Goal: Find specific page/section: Find specific page/section

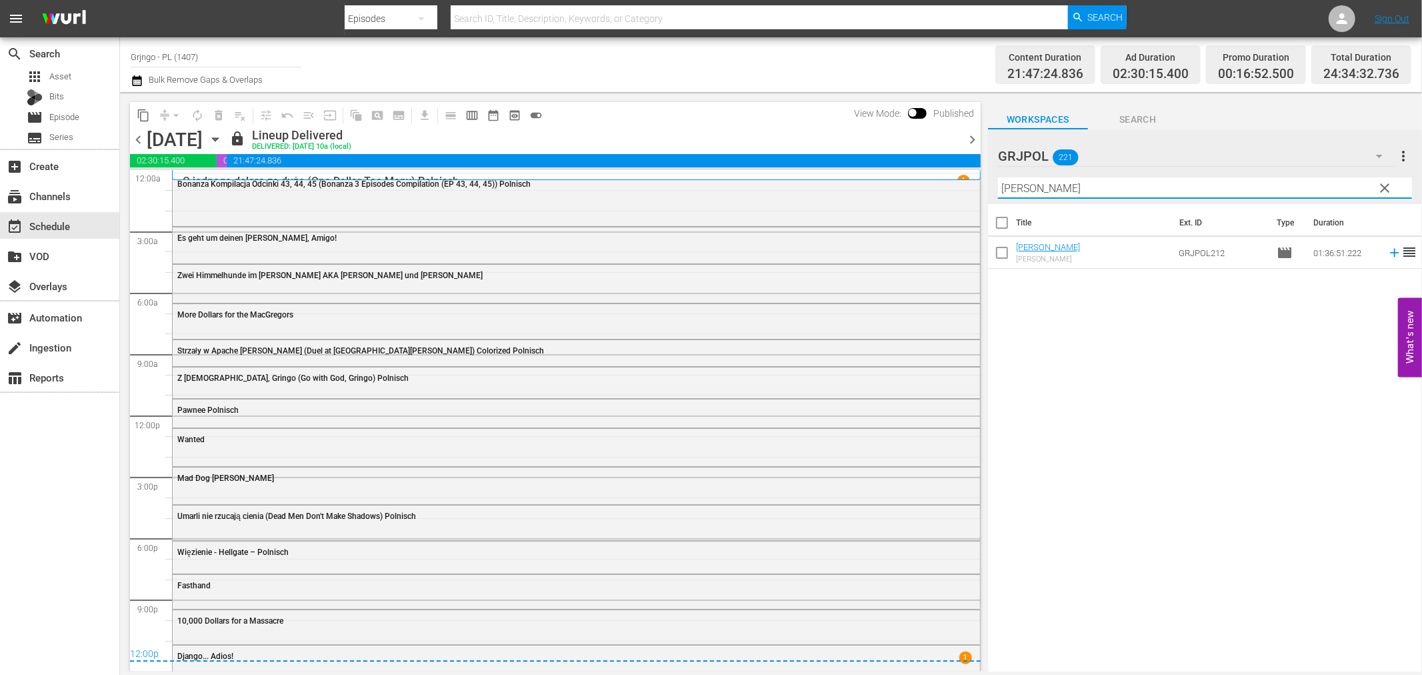
click at [1388, 187] on span "clear" at bounding box center [1386, 188] width 16 height 16
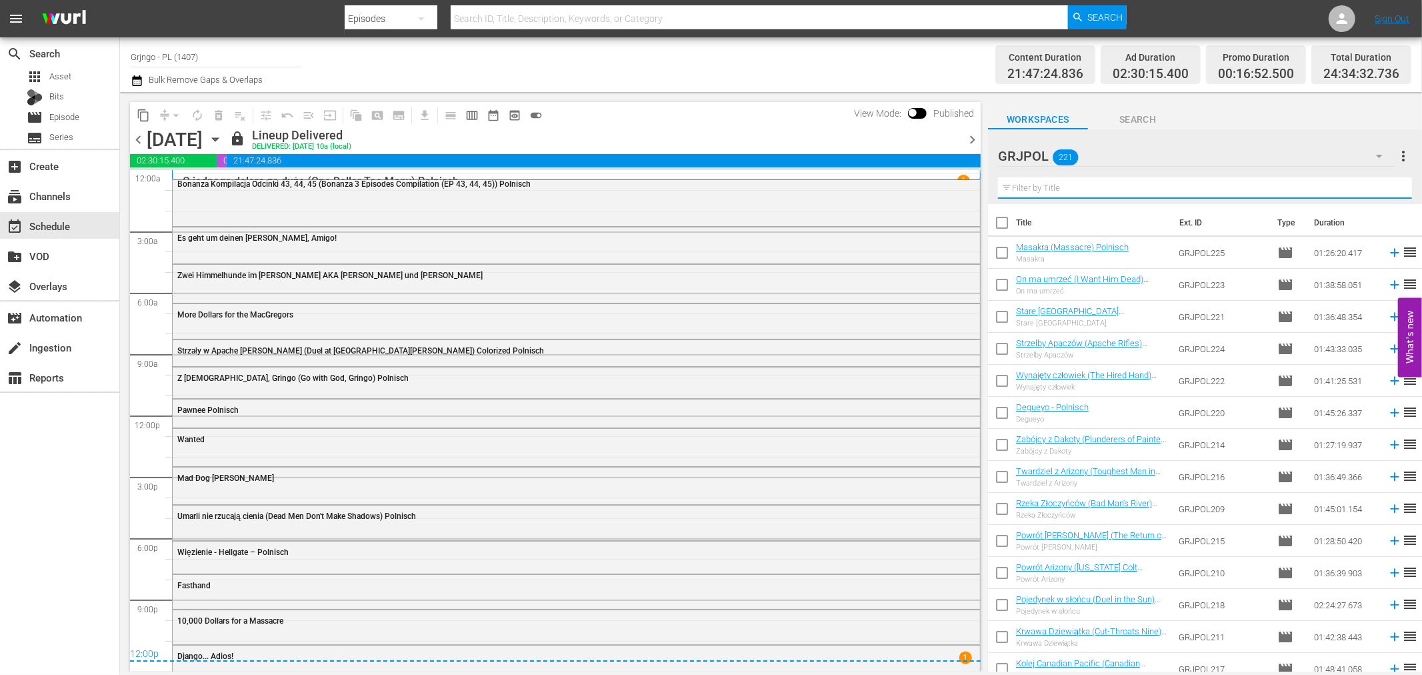
paste input "[DEMOGRAPHIC_DATA]"
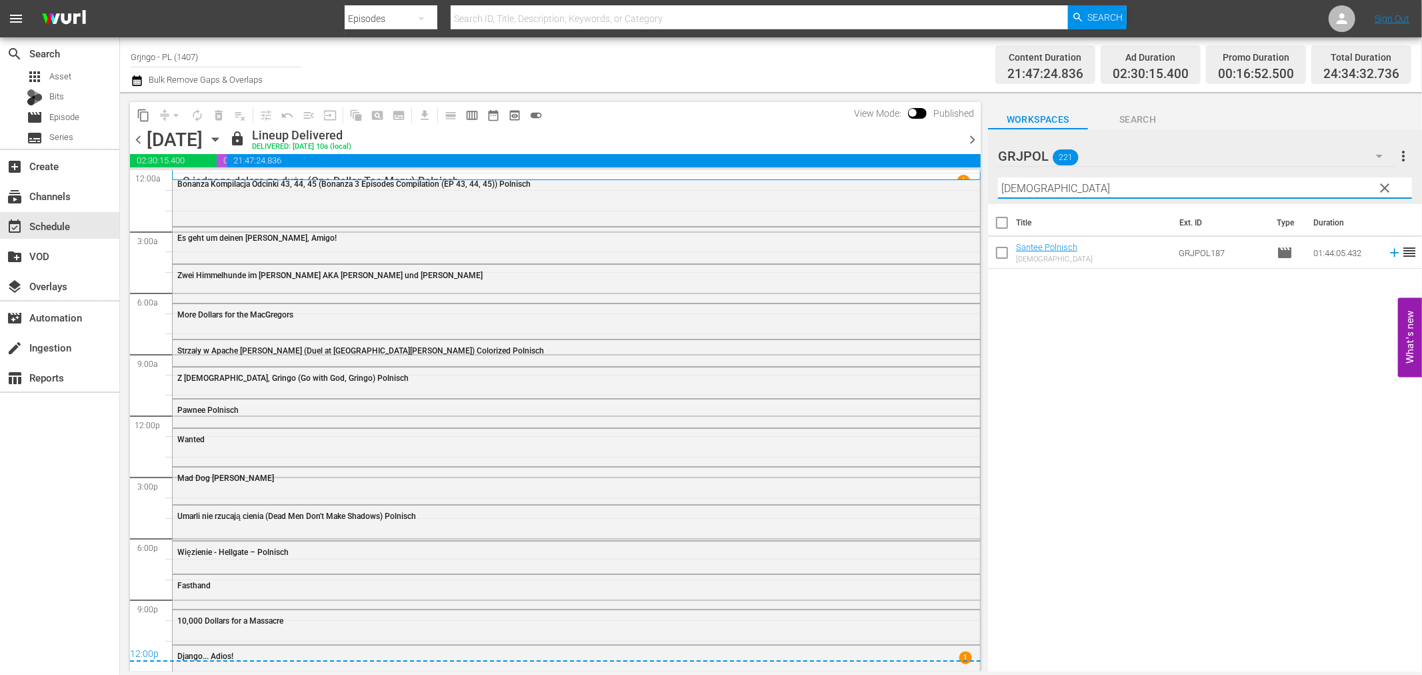
type input "[DEMOGRAPHIC_DATA]"
click at [1390, 183] on span "clear" at bounding box center [1386, 188] width 16 height 16
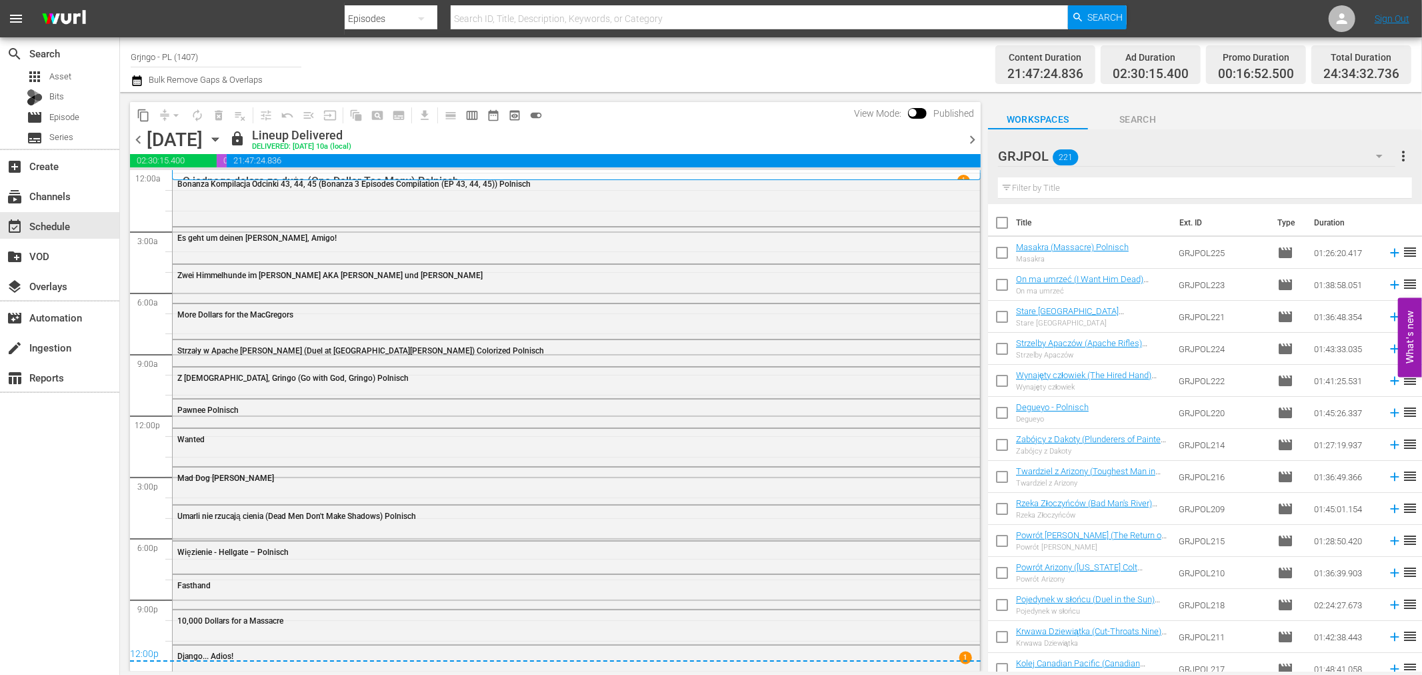
click at [1011, 191] on input "text" at bounding box center [1205, 187] width 414 height 21
paste input "Old [GEOGRAPHIC_DATA]"
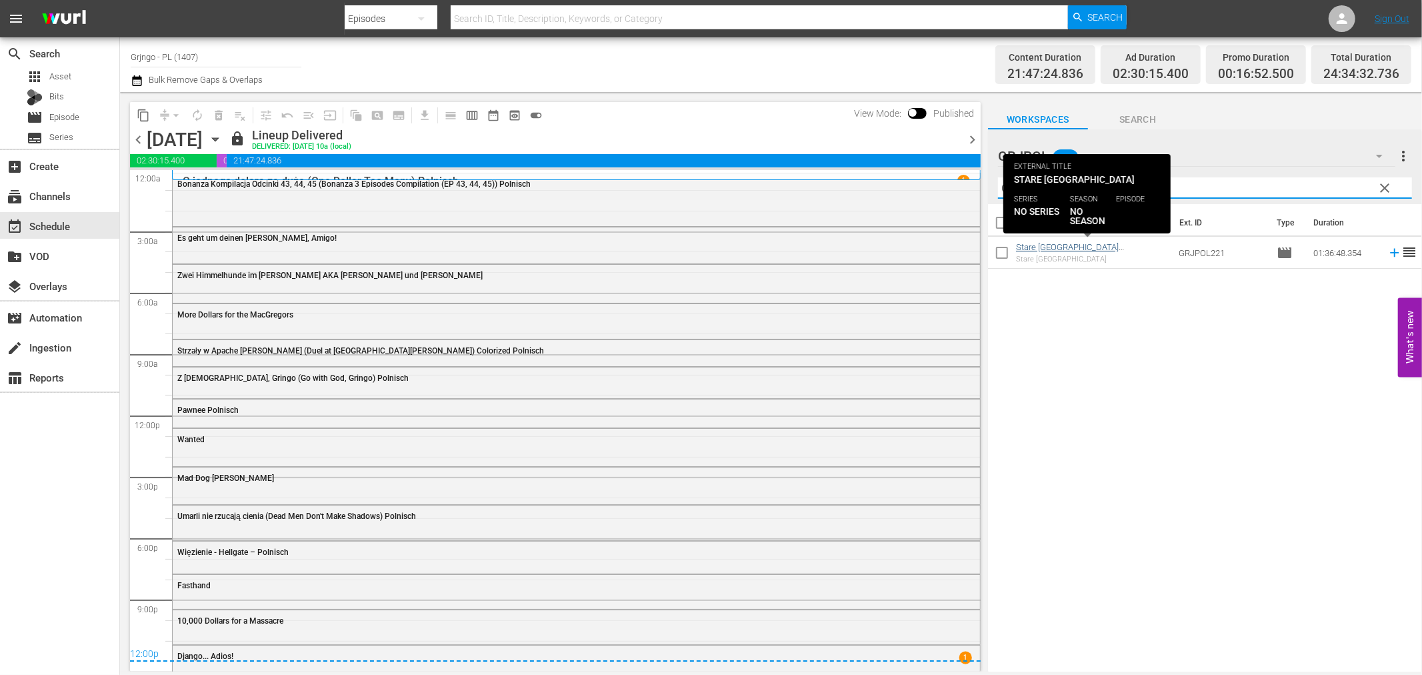
type input "Old [GEOGRAPHIC_DATA]"
click at [1073, 247] on link "Stare [GEOGRAPHIC_DATA] ([GEOGRAPHIC_DATA]) Colorized Polnisch" at bounding box center [1077, 257] width 123 height 30
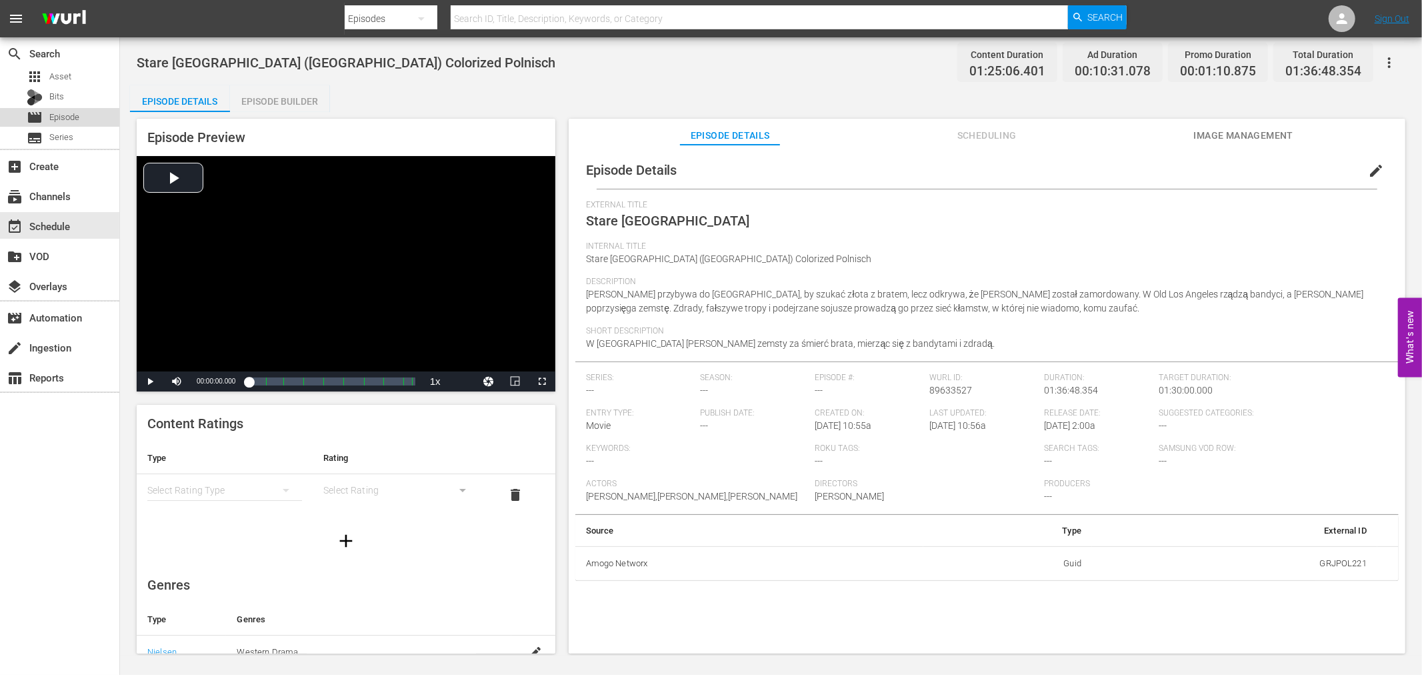
click at [55, 121] on span "Episode" at bounding box center [64, 117] width 30 height 13
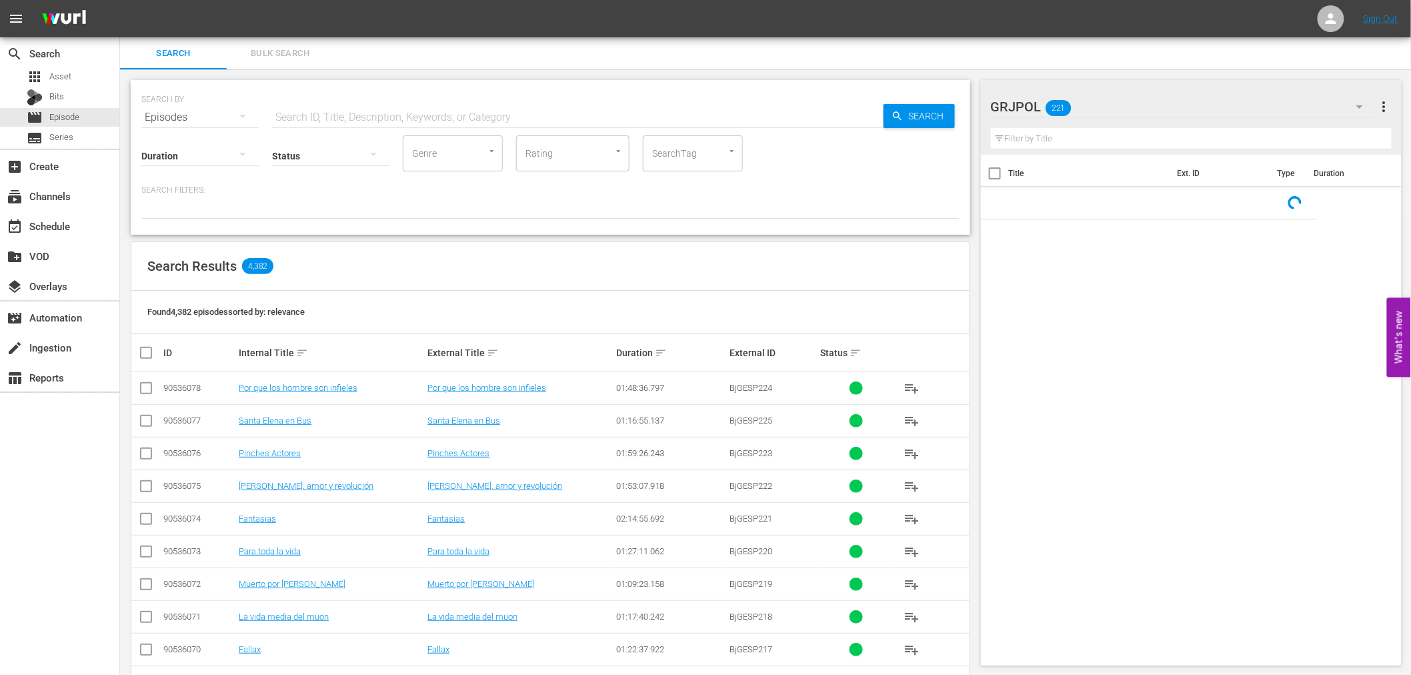
click at [1027, 140] on input "text" at bounding box center [1191, 138] width 401 height 21
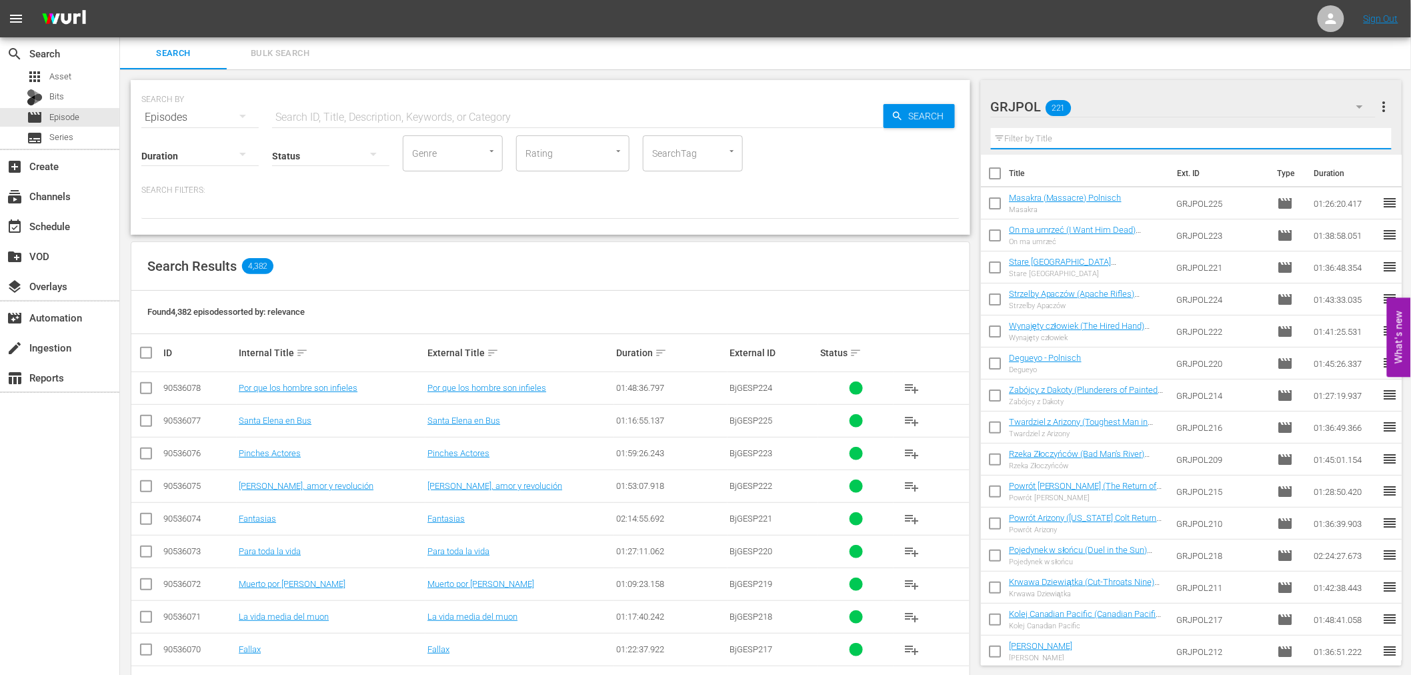
paste input "Duel at [GEOGRAPHIC_DATA][PERSON_NAME]"
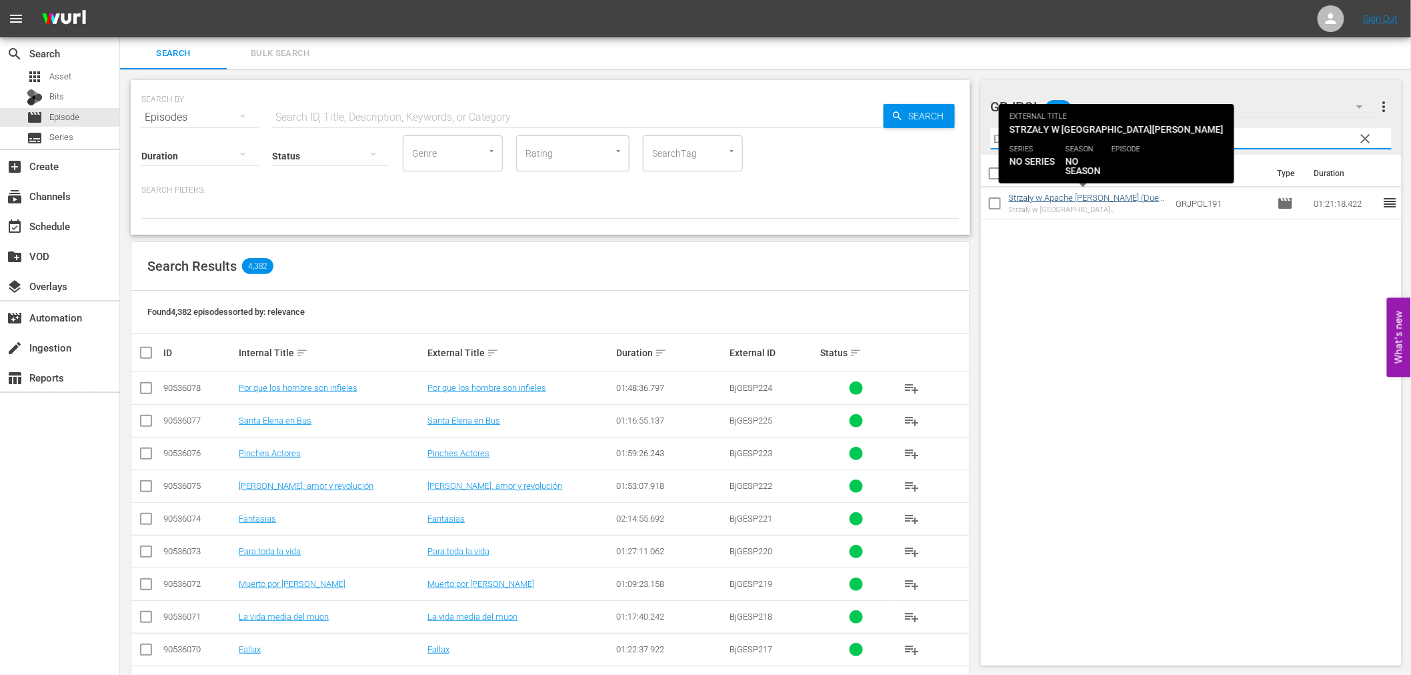
type input "Duel at [GEOGRAPHIC_DATA][PERSON_NAME]"
click at [1052, 194] on link "Strzały w Apache [PERSON_NAME] (Duel at [GEOGRAPHIC_DATA][PERSON_NAME]) Coloriz…" at bounding box center [1087, 208] width 157 height 30
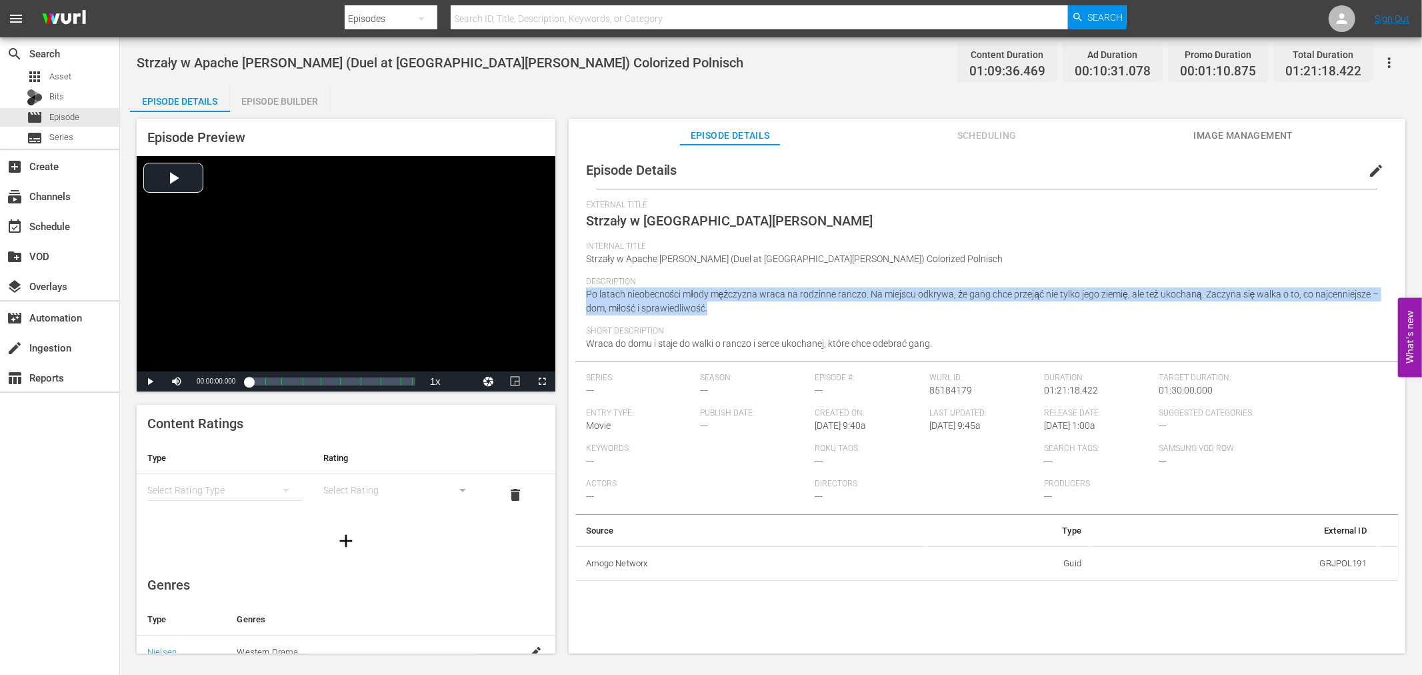
drag, startPoint x: 587, startPoint y: 292, endPoint x: 721, endPoint y: 305, distance: 134.0
click at [721, 305] on div "Description Po latach nieobecności młody mężczyzna wraca na rodzinne ranczo. Na…" at bounding box center [987, 301] width 802 height 49
copy span "Po latach nieobecności młody mężczyzna wraca na rodzinne ranczo. Na miejscu odk…"
click at [177, 381] on span "Video Player" at bounding box center [177, 381] width 0 height 0
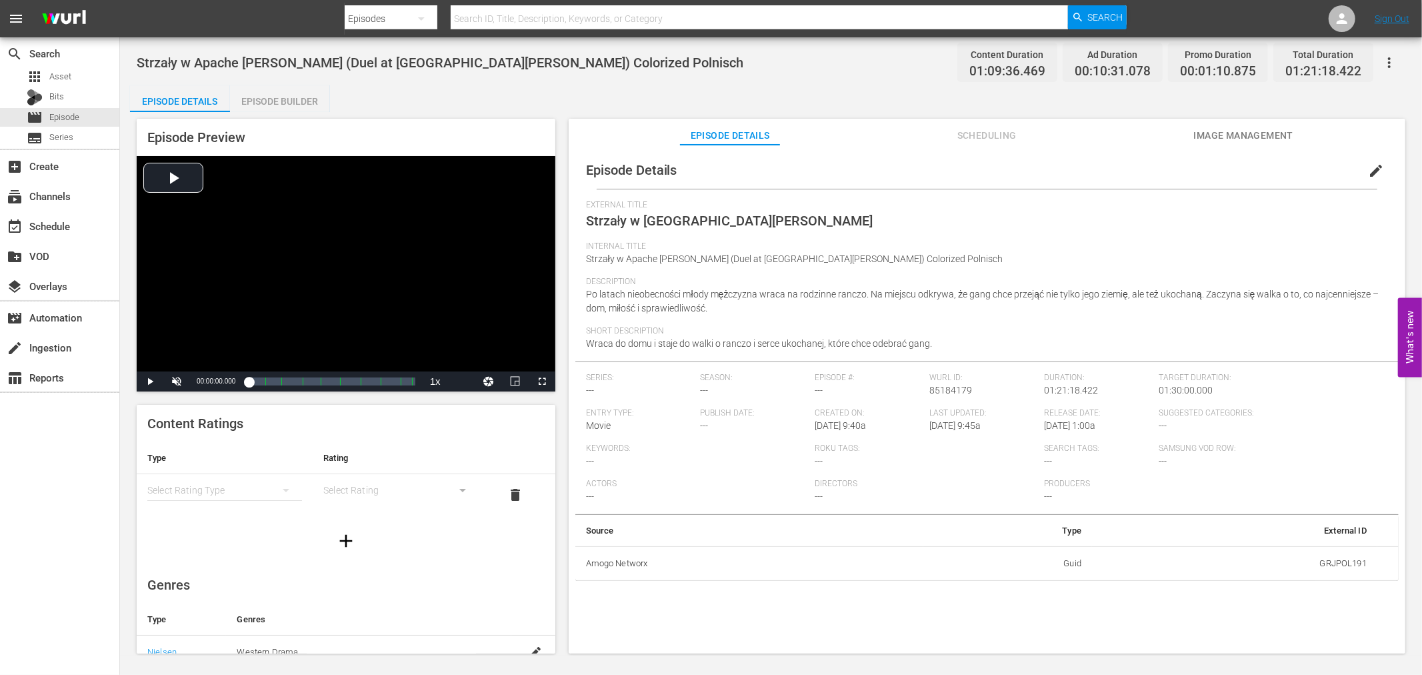
click at [43, 467] on div "search Search apps Asset Bits movie Episode subtitles Series add_box Create sub…" at bounding box center [60, 374] width 120 height 675
click at [150, 381] on span "Video Player" at bounding box center [150, 381] width 0 height 0
click at [61, 111] on span "Episode" at bounding box center [64, 117] width 30 height 13
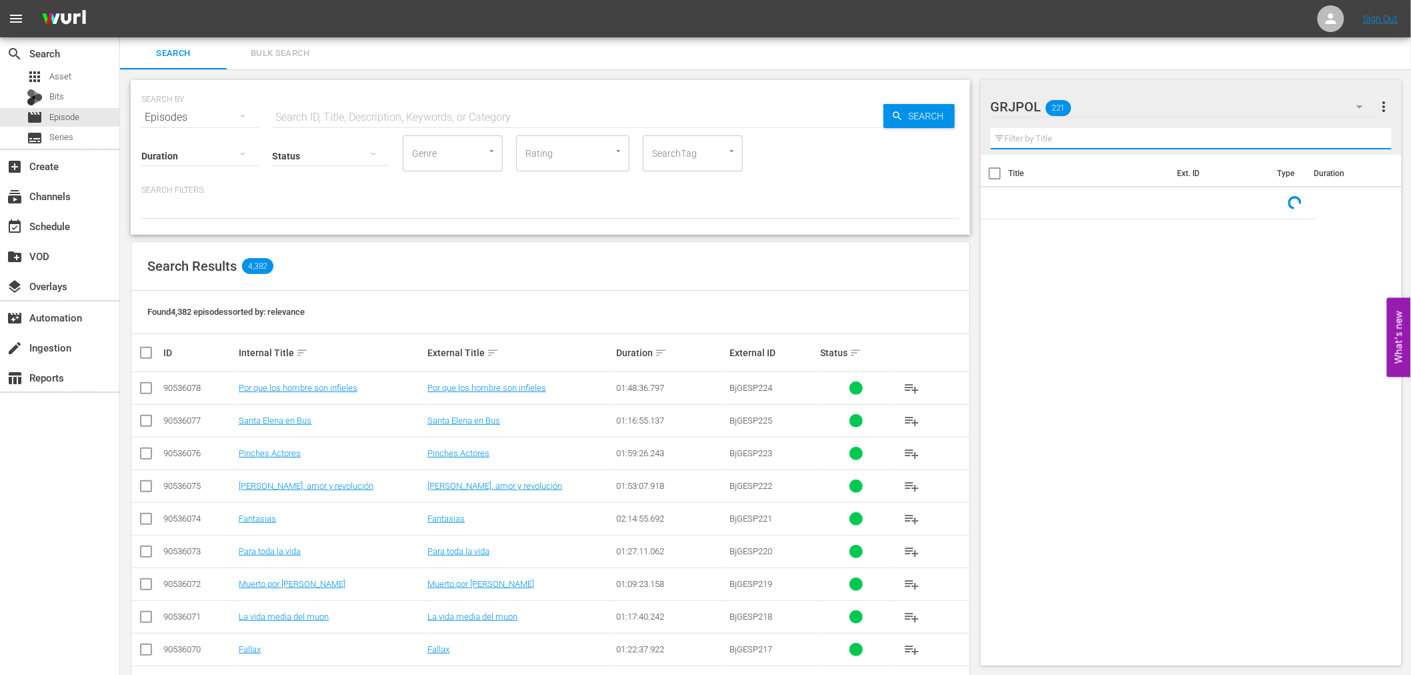
click at [1058, 143] on input "text" at bounding box center [1191, 138] width 401 height 21
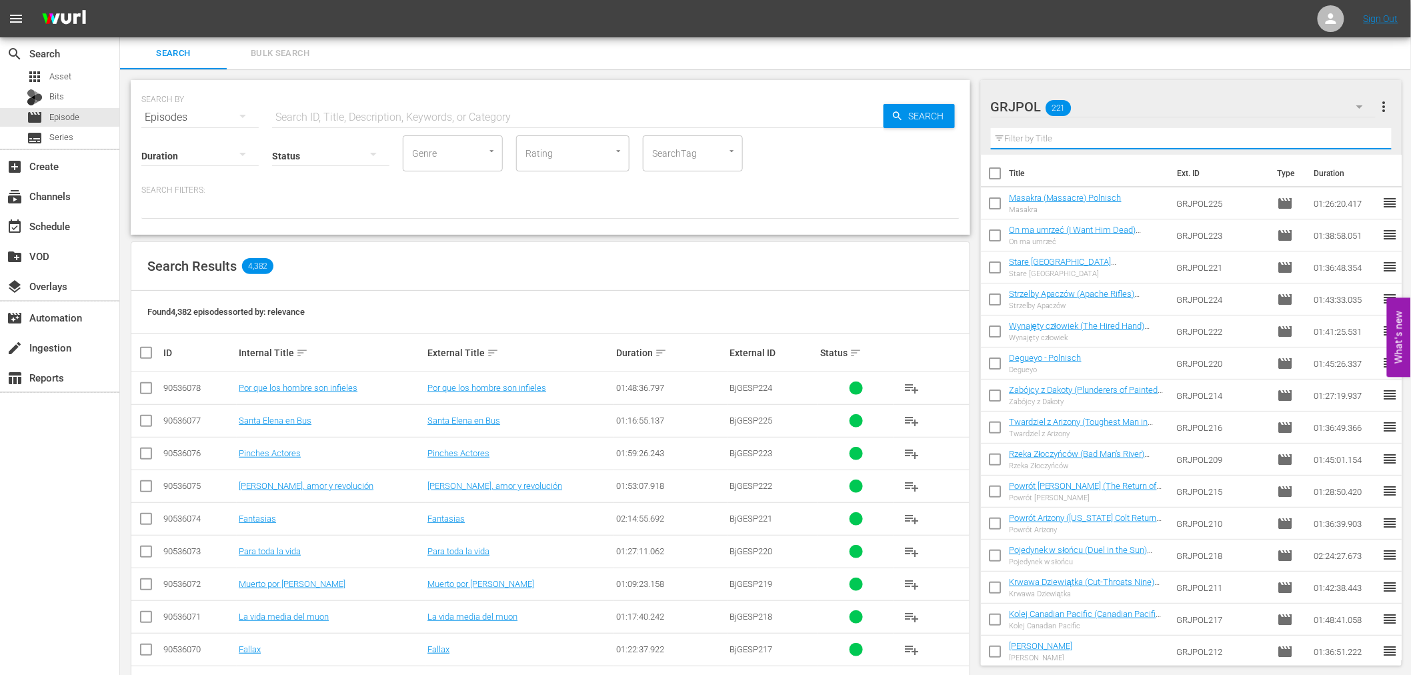
paste input "[US_STATE]"
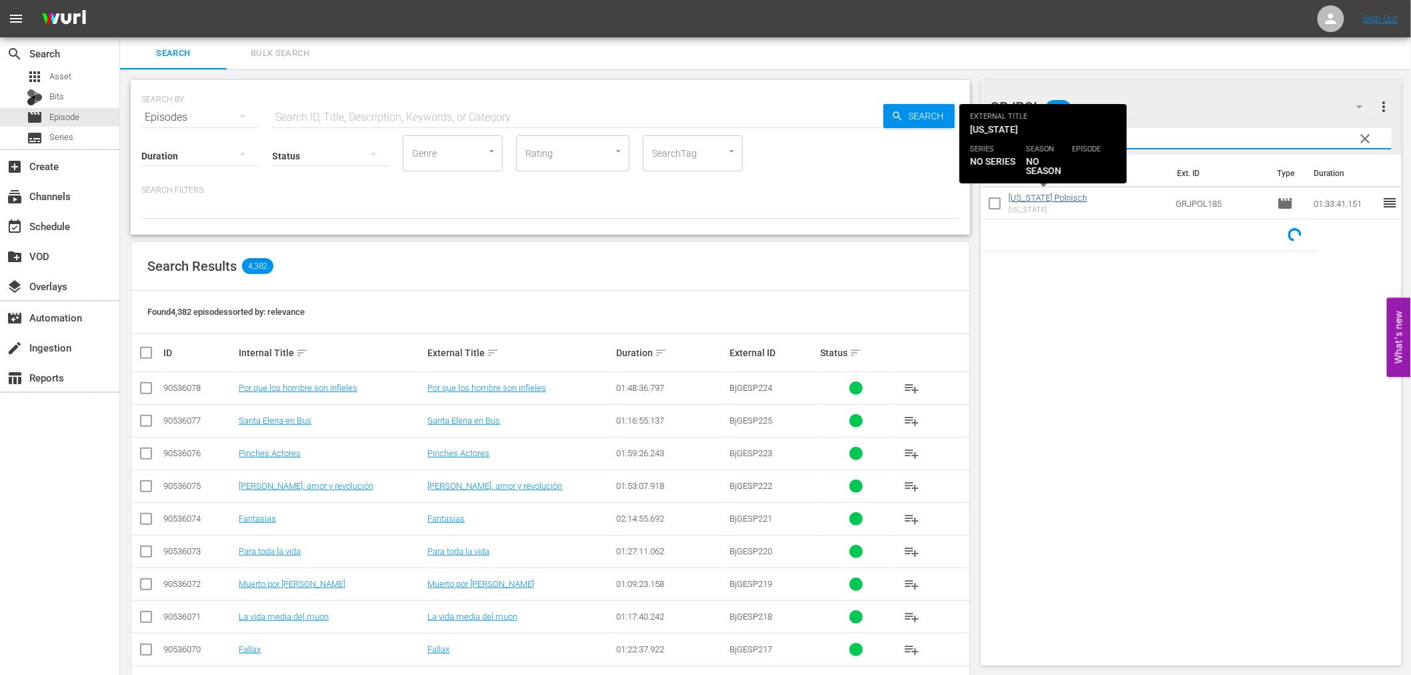
type input "[US_STATE]"
click at [1056, 197] on link "[US_STATE] Polnisch" at bounding box center [1048, 198] width 79 height 10
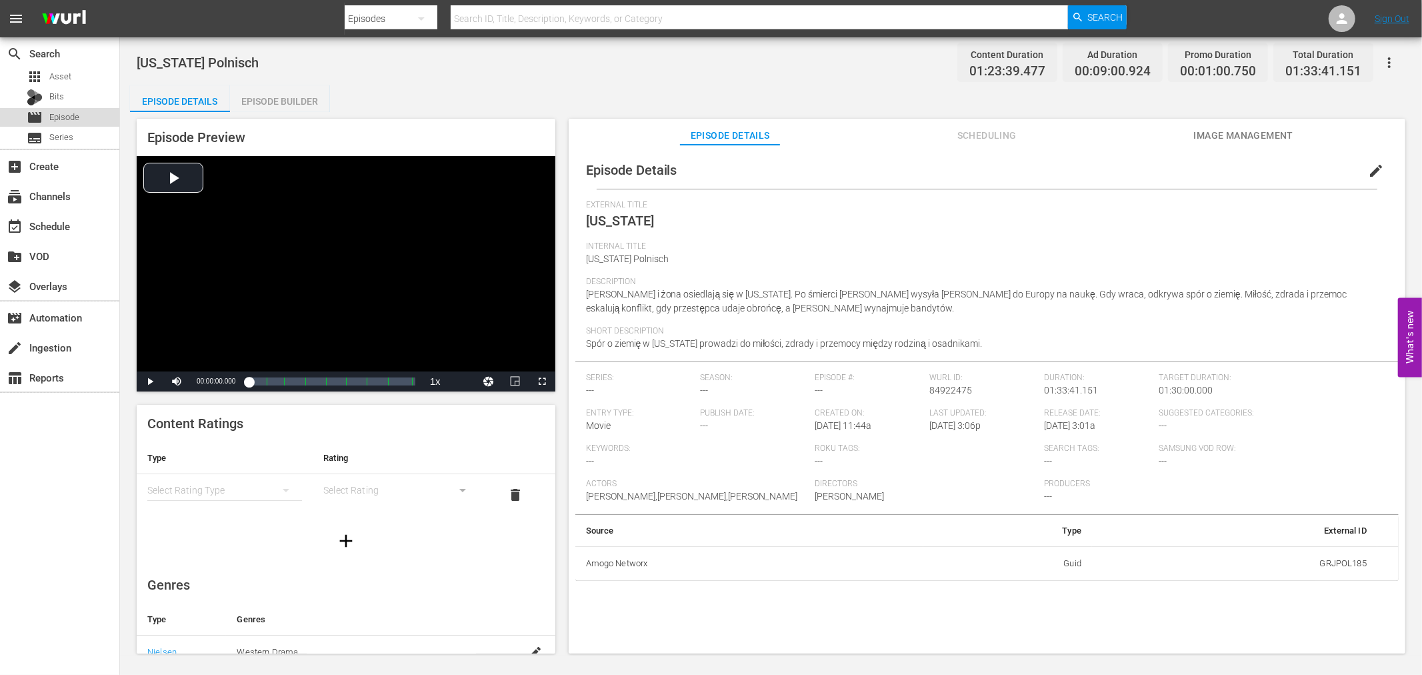
click at [61, 114] on span "Episode" at bounding box center [64, 117] width 30 height 13
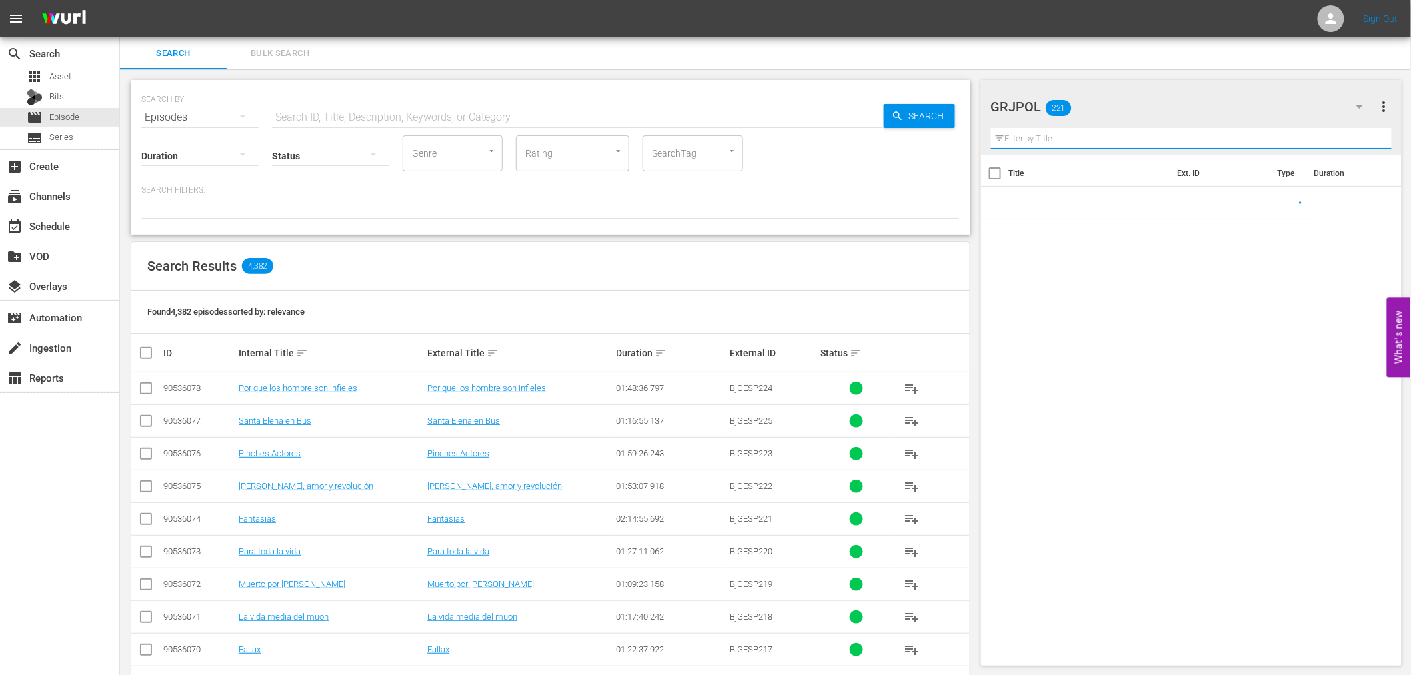
click at [1045, 135] on input "text" at bounding box center [1191, 138] width 401 height 21
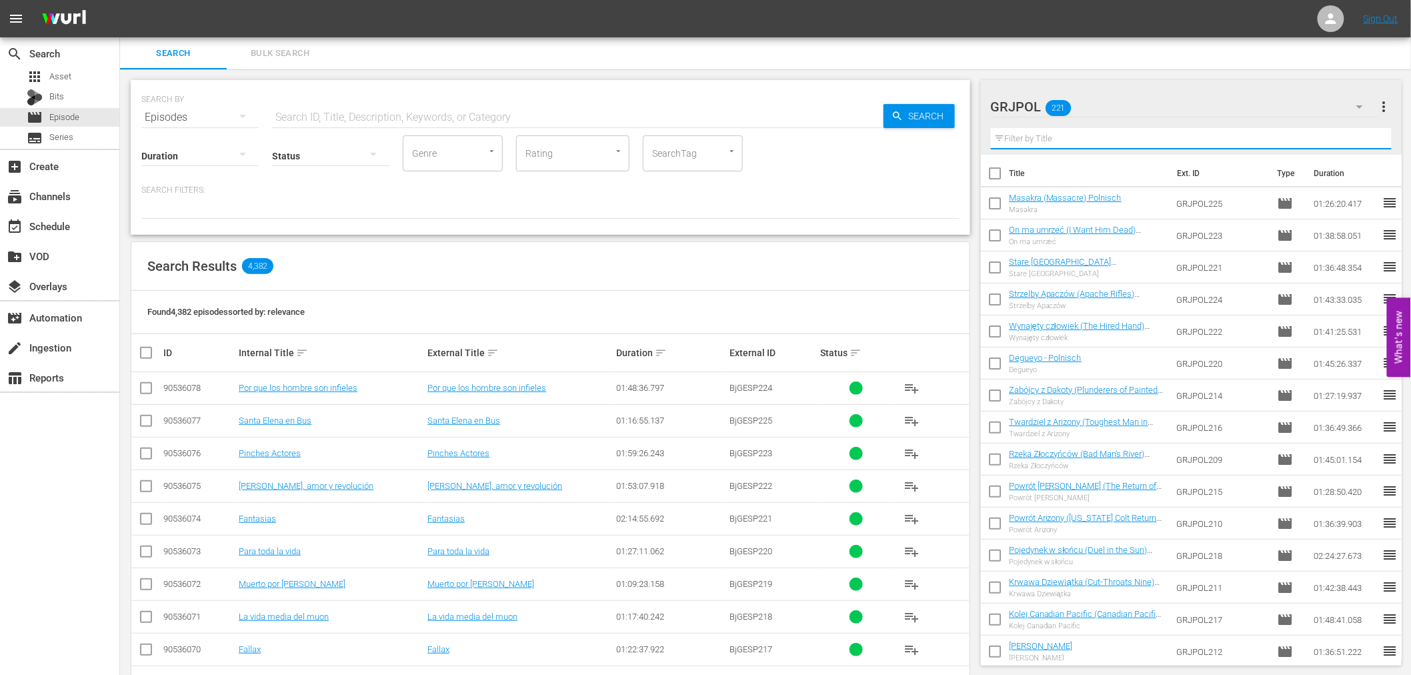
paste input "Plunderers of Painted Flats"
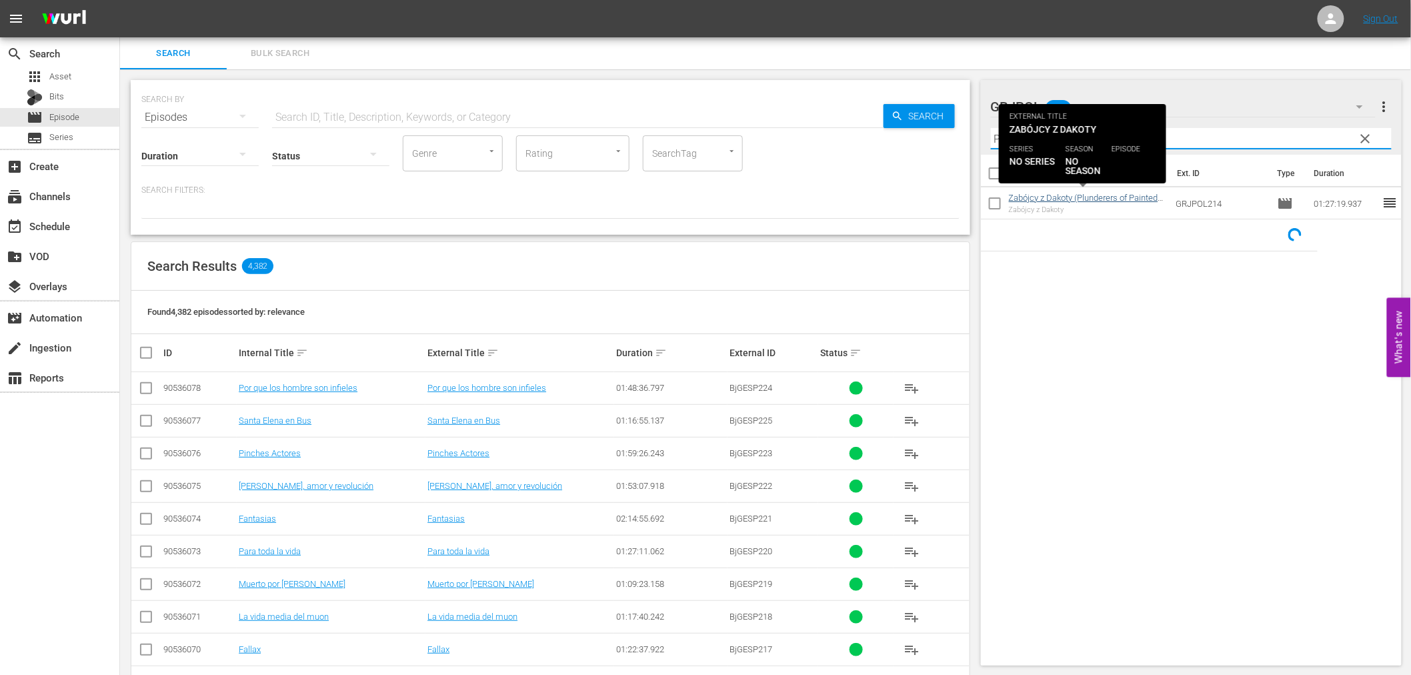
type input "Plunderers of Painted Flats"
click at [1060, 197] on link "Zabójcy z Dakoty (Plunderers of Painted Flats) Colorized Polnisch" at bounding box center [1083, 203] width 149 height 20
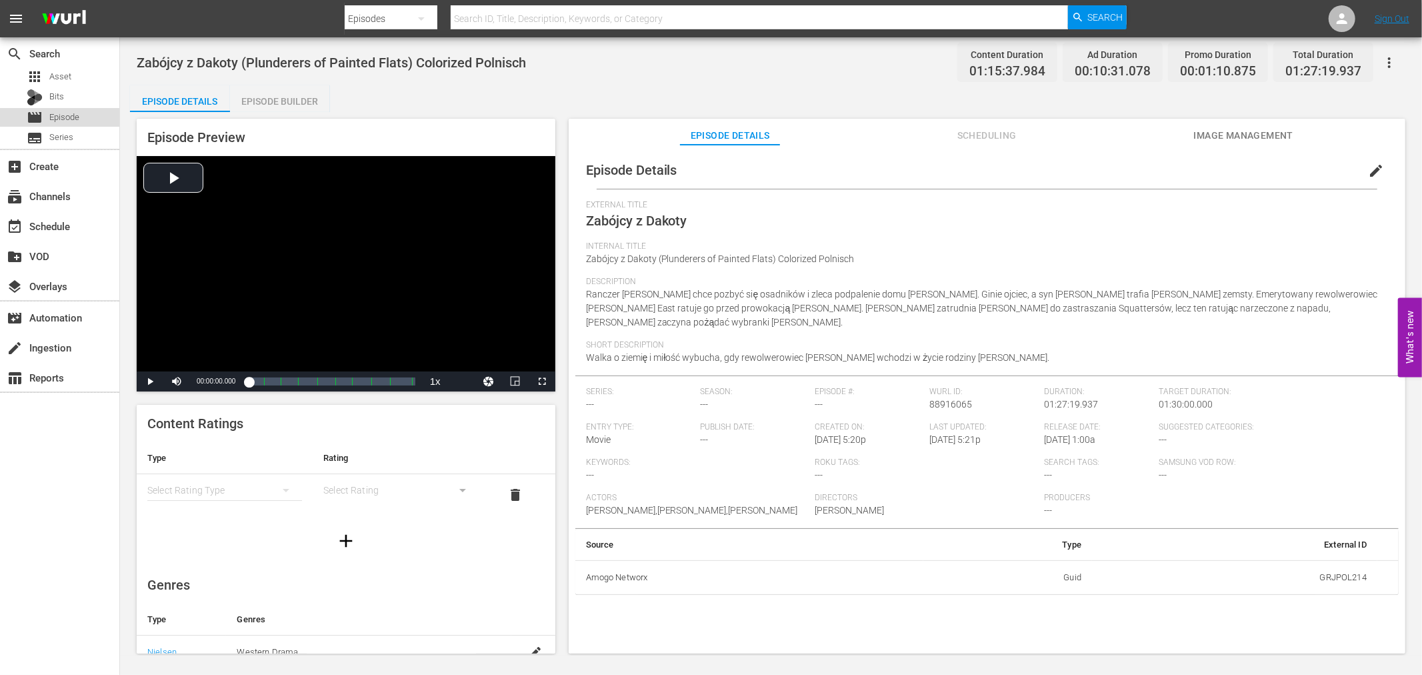
click at [81, 111] on div "movie Episode" at bounding box center [59, 117] width 119 height 19
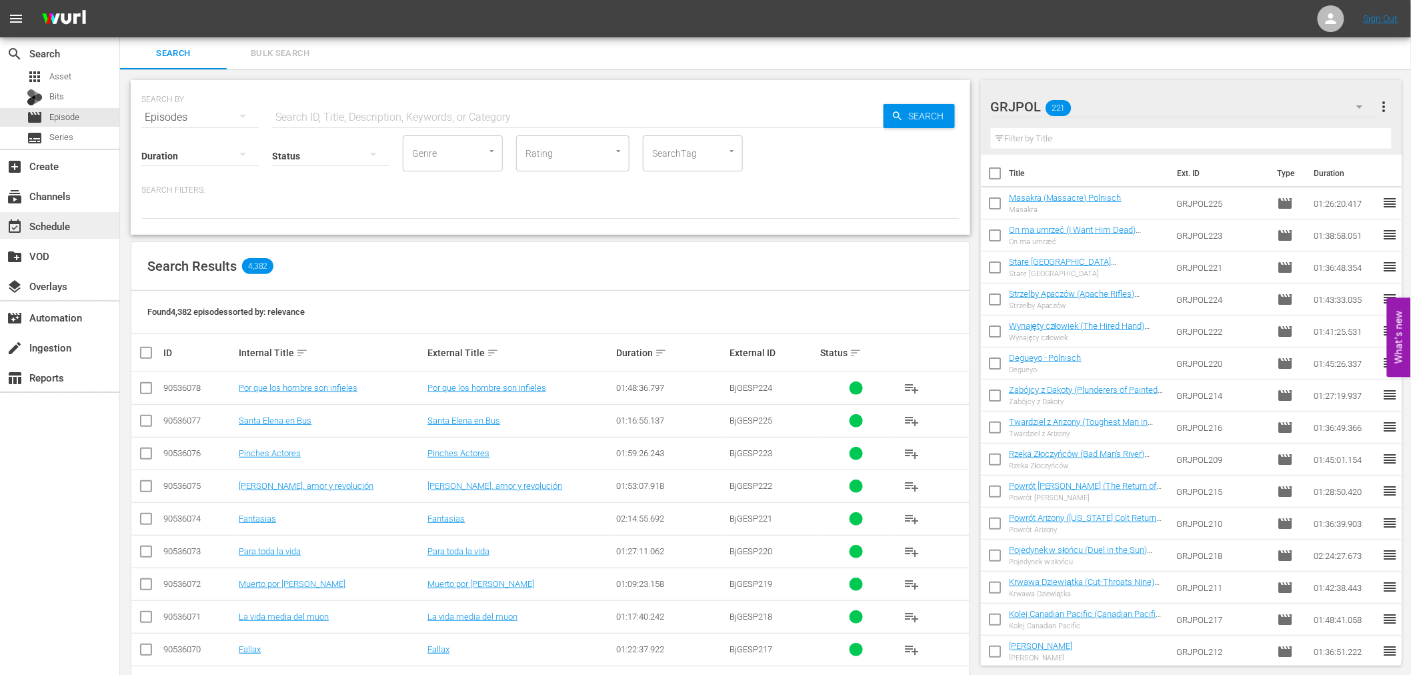
click at [65, 220] on div "event_available Schedule" at bounding box center [37, 224] width 75 height 12
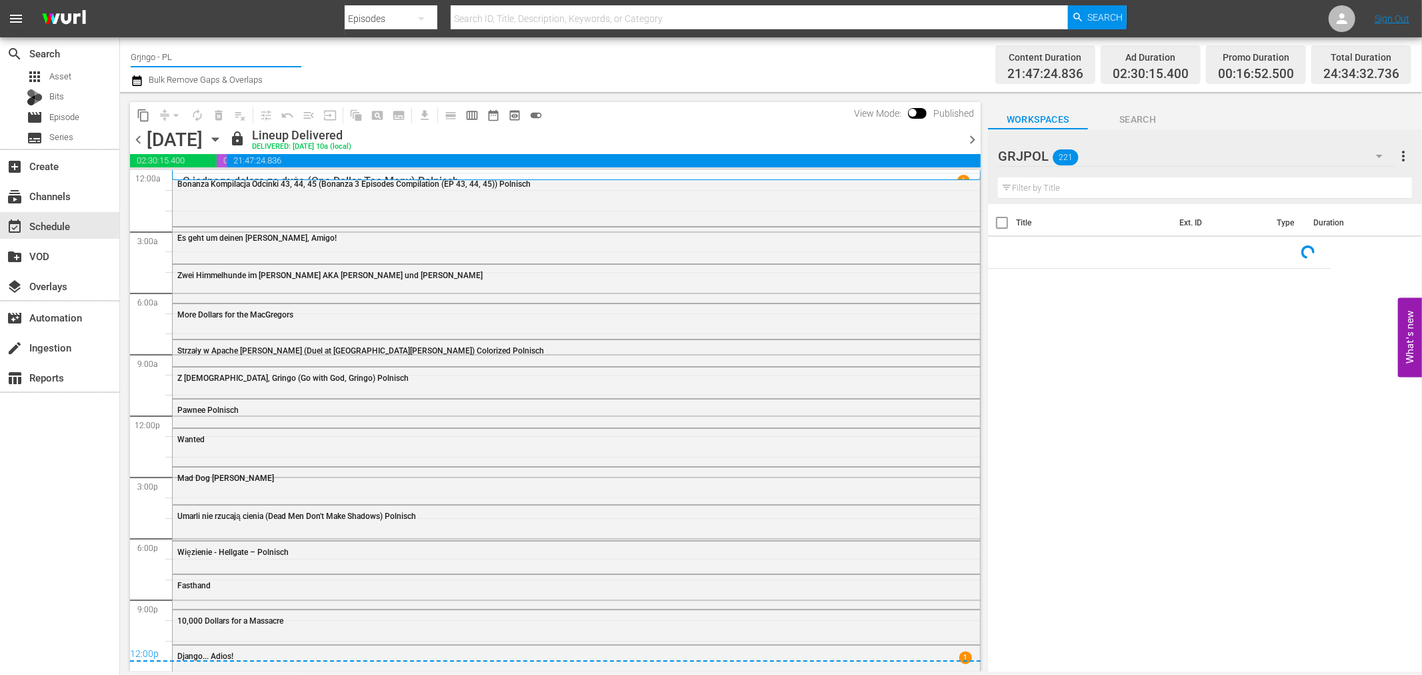
drag, startPoint x: 187, startPoint y: 55, endPoint x: 123, endPoint y: 52, distance: 63.4
click at [123, 52] on div "Channel Title Grjngo - PL Bulk Remove Gaps & Overlaps Content Duration 21:47:24…" at bounding box center [771, 64] width 1302 height 55
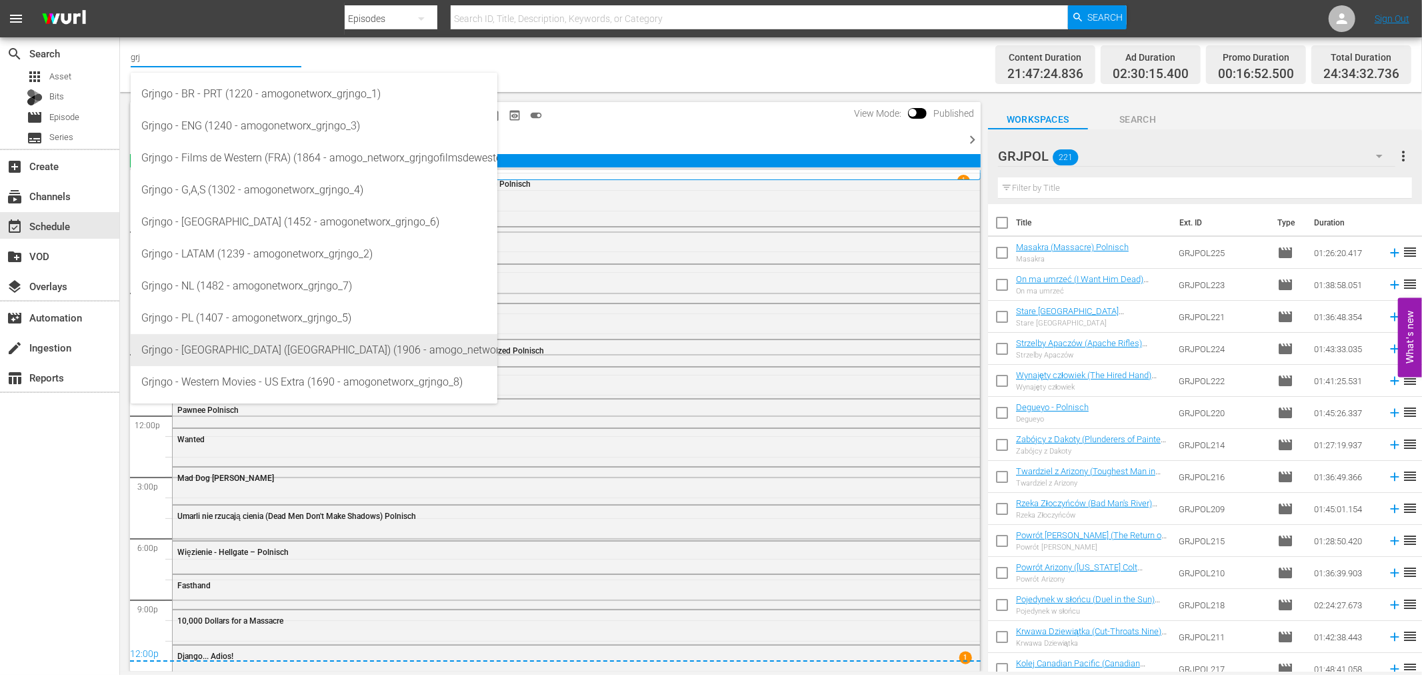
click at [199, 358] on div "Grjngo - [GEOGRAPHIC_DATA] ([GEOGRAPHIC_DATA]) (1906 - amogo_networx_grjngopelc…" at bounding box center [313, 350] width 345 height 32
type input "Grjngo - [GEOGRAPHIC_DATA] ([GEOGRAPHIC_DATA]) (1906 - amogo_networx_grjngopelc…"
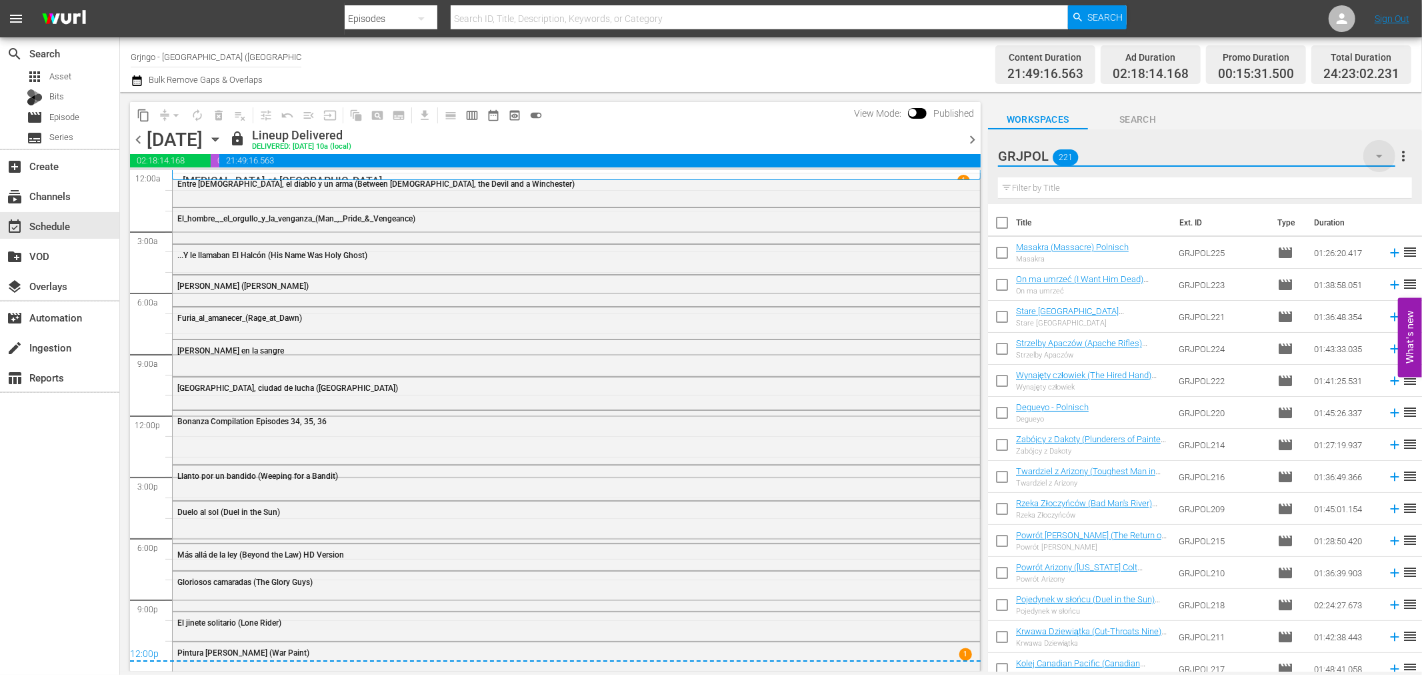
click at [1384, 155] on icon "button" at bounding box center [1380, 156] width 16 height 16
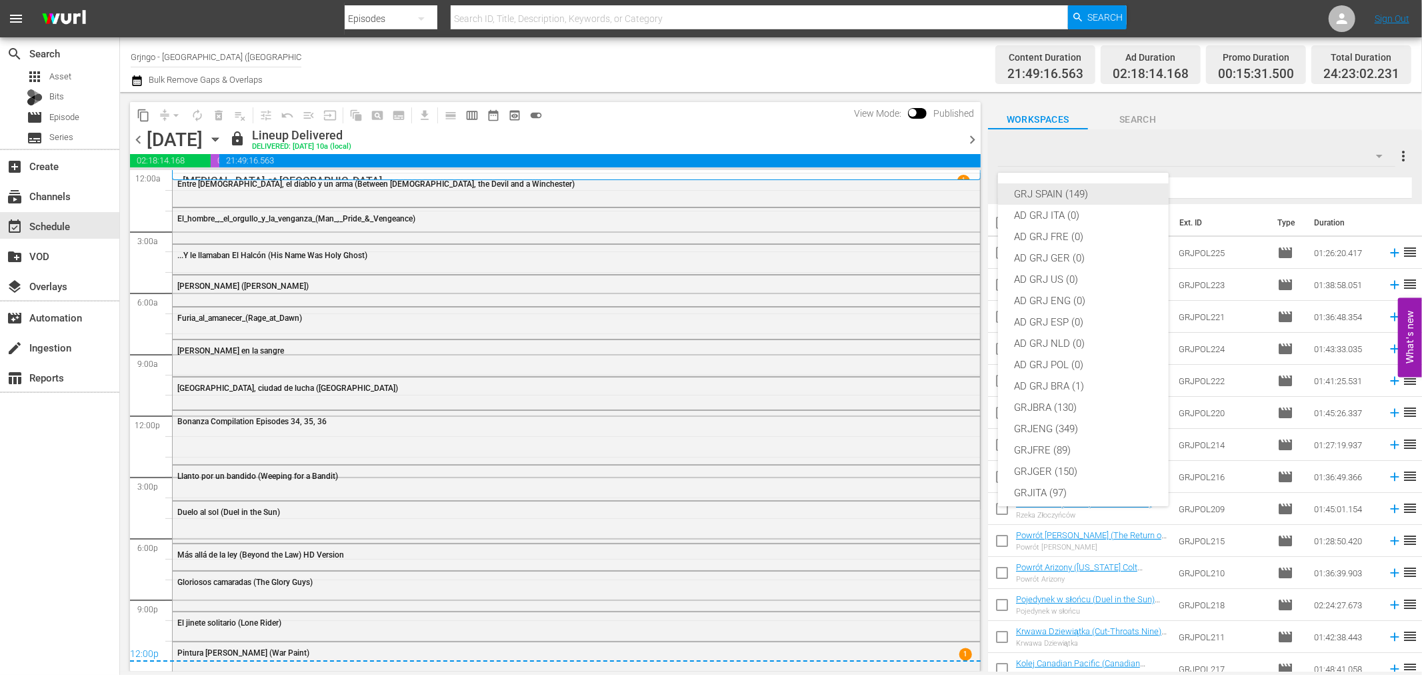
click at [1057, 196] on div "GRJ SPAIN (149)" at bounding box center [1083, 193] width 139 height 21
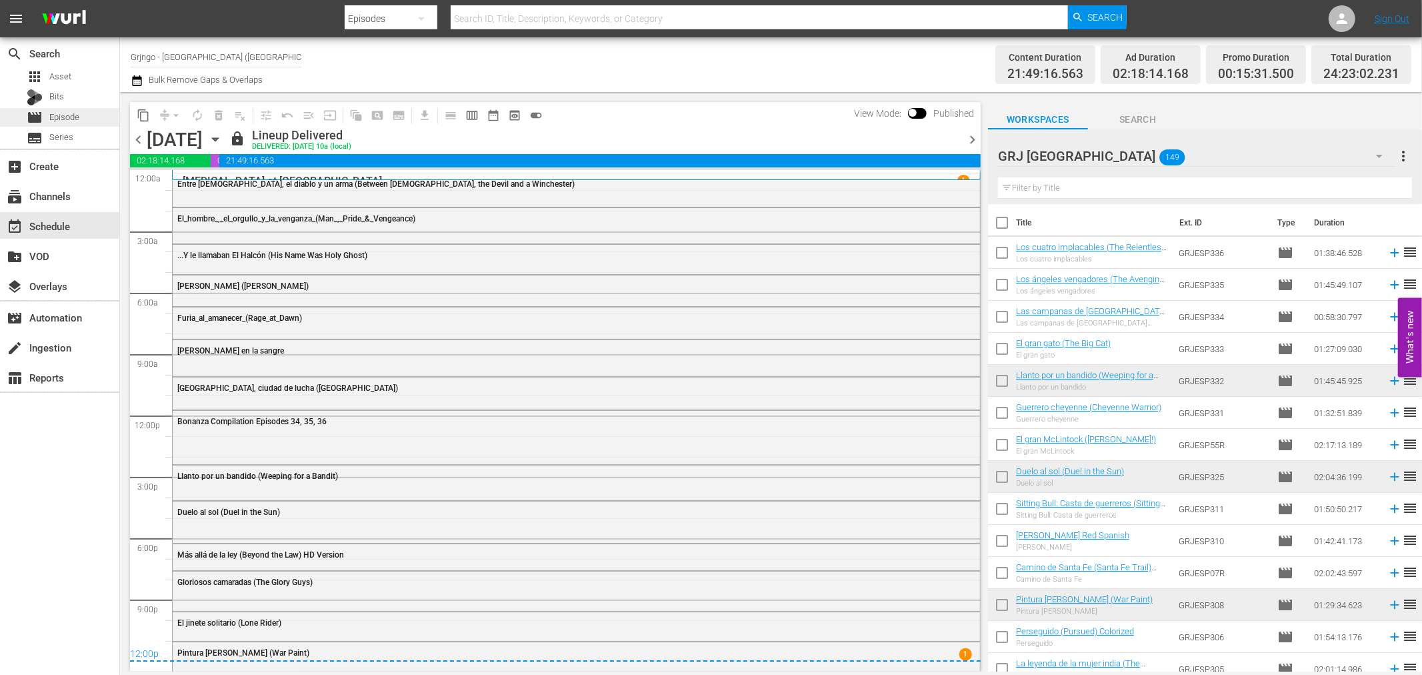
click at [72, 115] on span "Episode" at bounding box center [64, 117] width 30 height 13
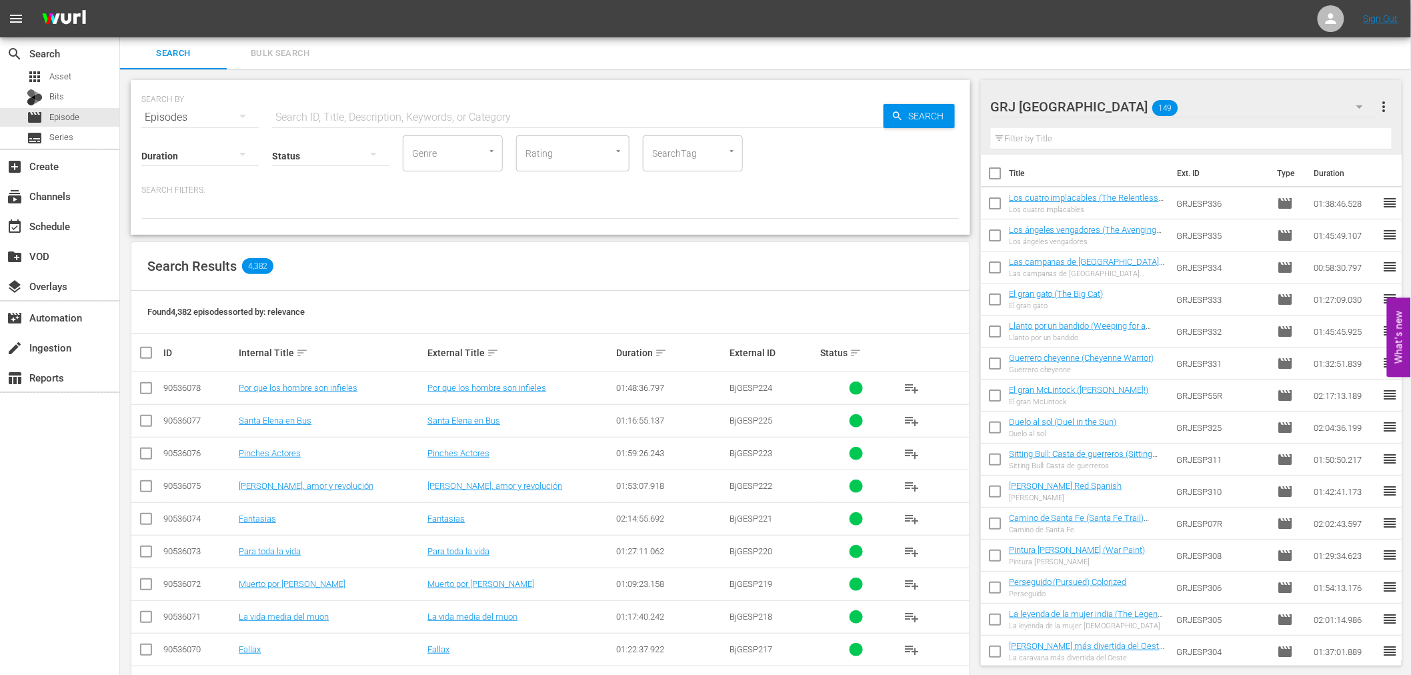
click at [1363, 101] on icon "button" at bounding box center [1360, 107] width 16 height 16
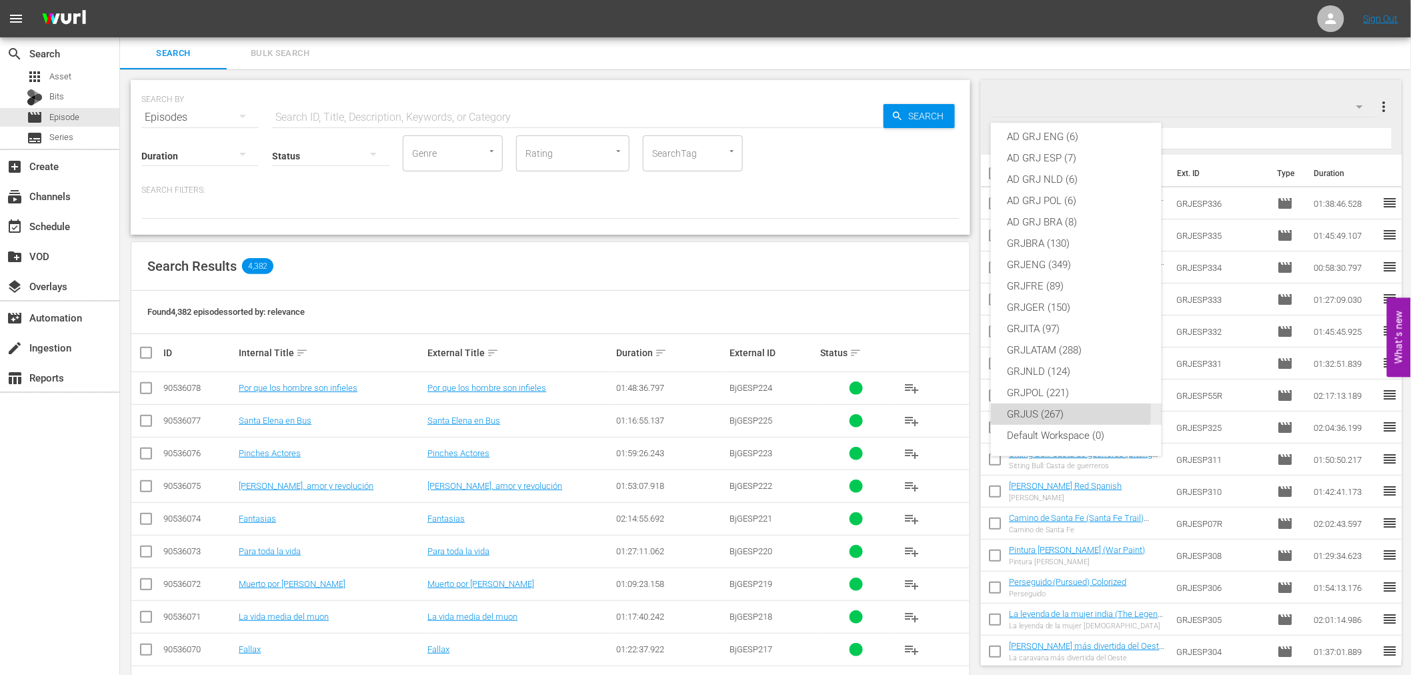
click at [1058, 412] on div "GRJUS (267)" at bounding box center [1076, 413] width 139 height 21
